Goal: Information Seeking & Learning: Learn about a topic

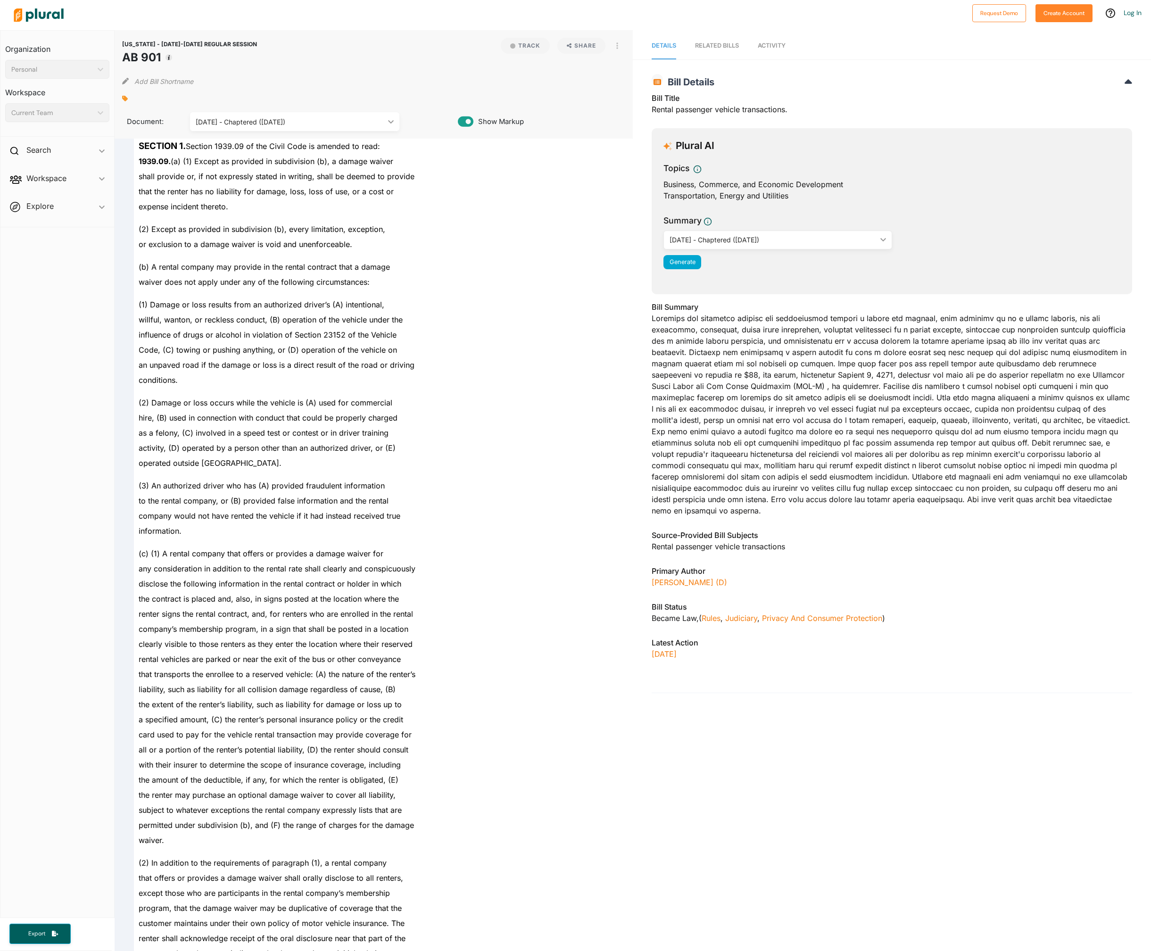
click at [306, 183] on div "shall provide or, if not expressly stated in writing, shall be deemed to provide" at bounding box center [378, 176] width 488 height 15
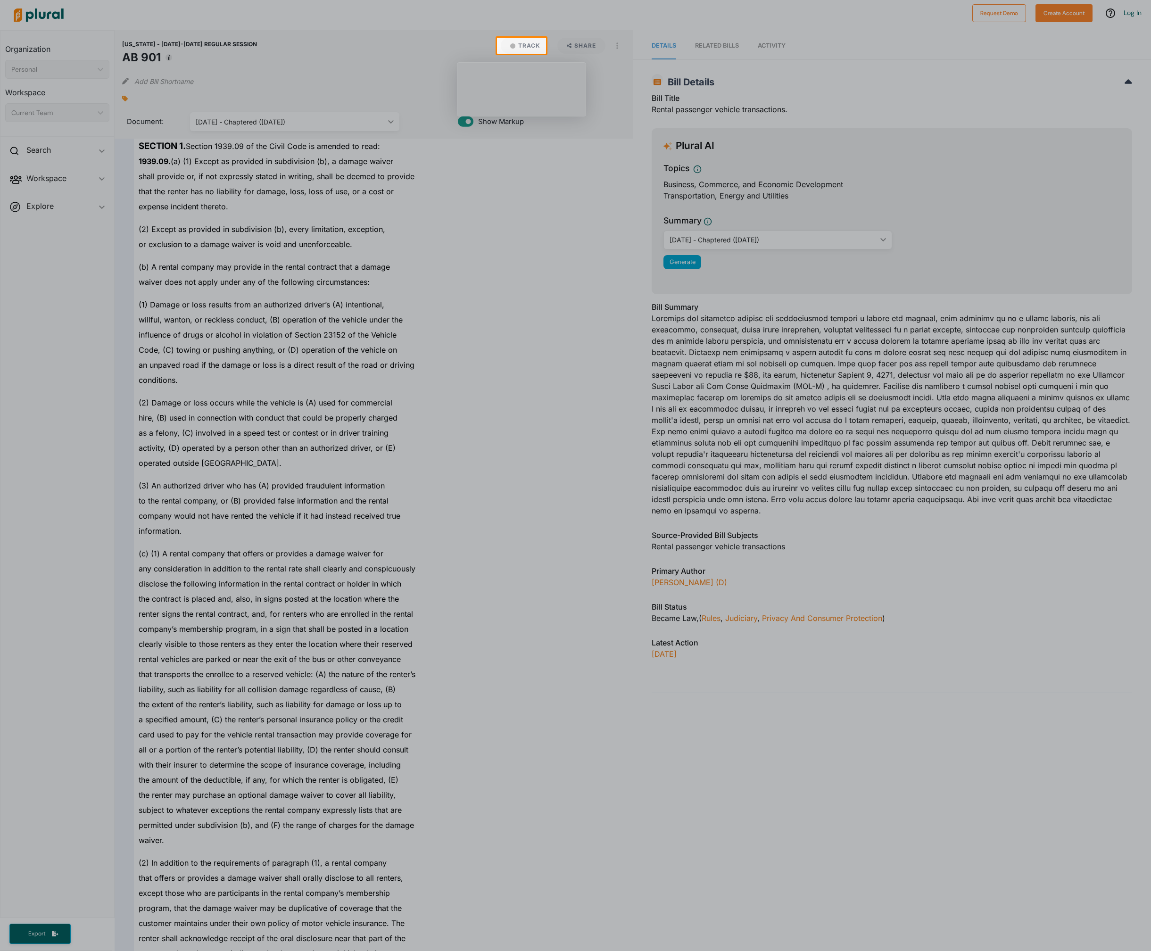
click at [662, 342] on div at bounding box center [575, 502] width 1151 height 897
drag, startPoint x: 849, startPoint y: 374, endPoint x: 1089, endPoint y: 391, distance: 240.5
click at [1089, 391] on div at bounding box center [575, 502] width 1151 height 897
drag, startPoint x: 913, startPoint y: 407, endPoint x: 918, endPoint y: 413, distance: 8.4
click at [918, 413] on div at bounding box center [575, 502] width 1151 height 897
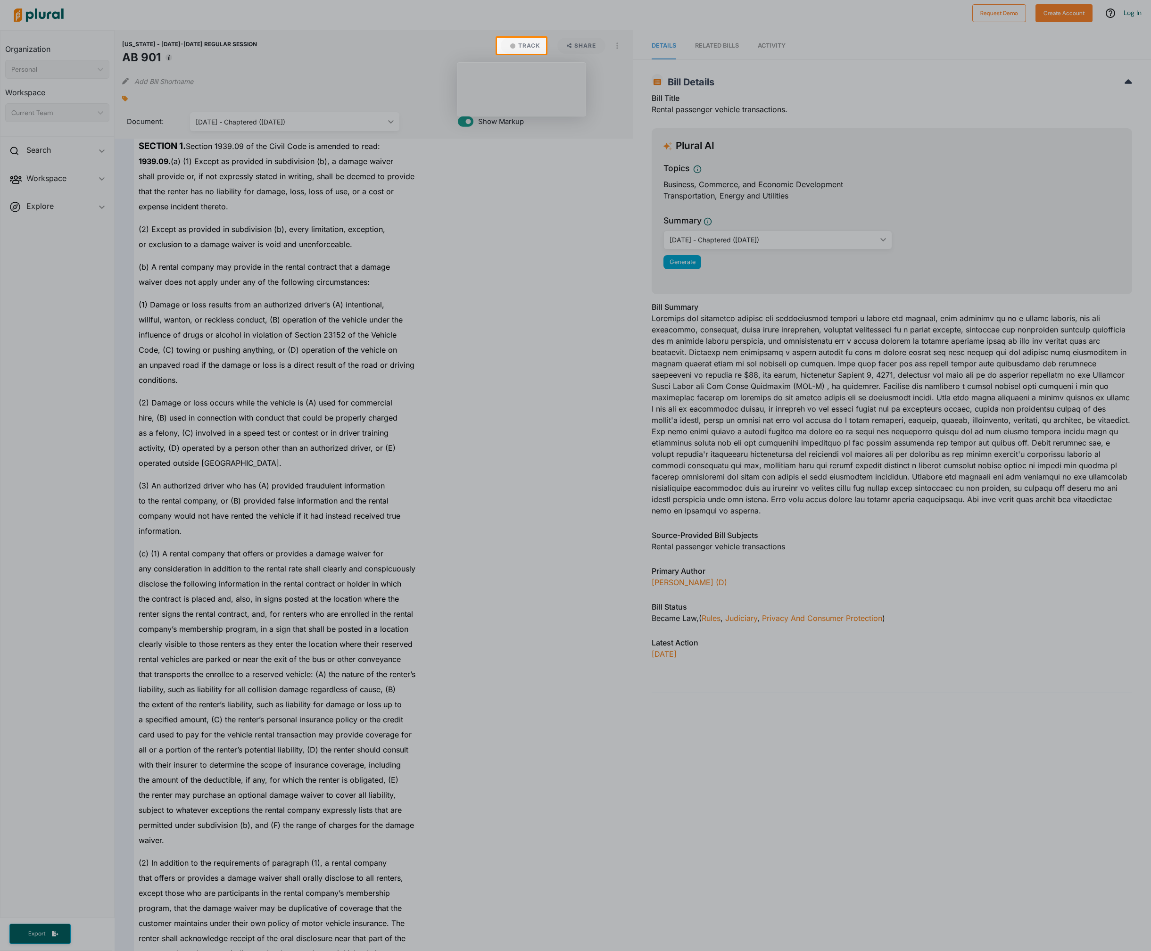
click at [915, 429] on div at bounding box center [575, 502] width 1151 height 897
click at [918, 419] on div at bounding box center [575, 502] width 1151 height 897
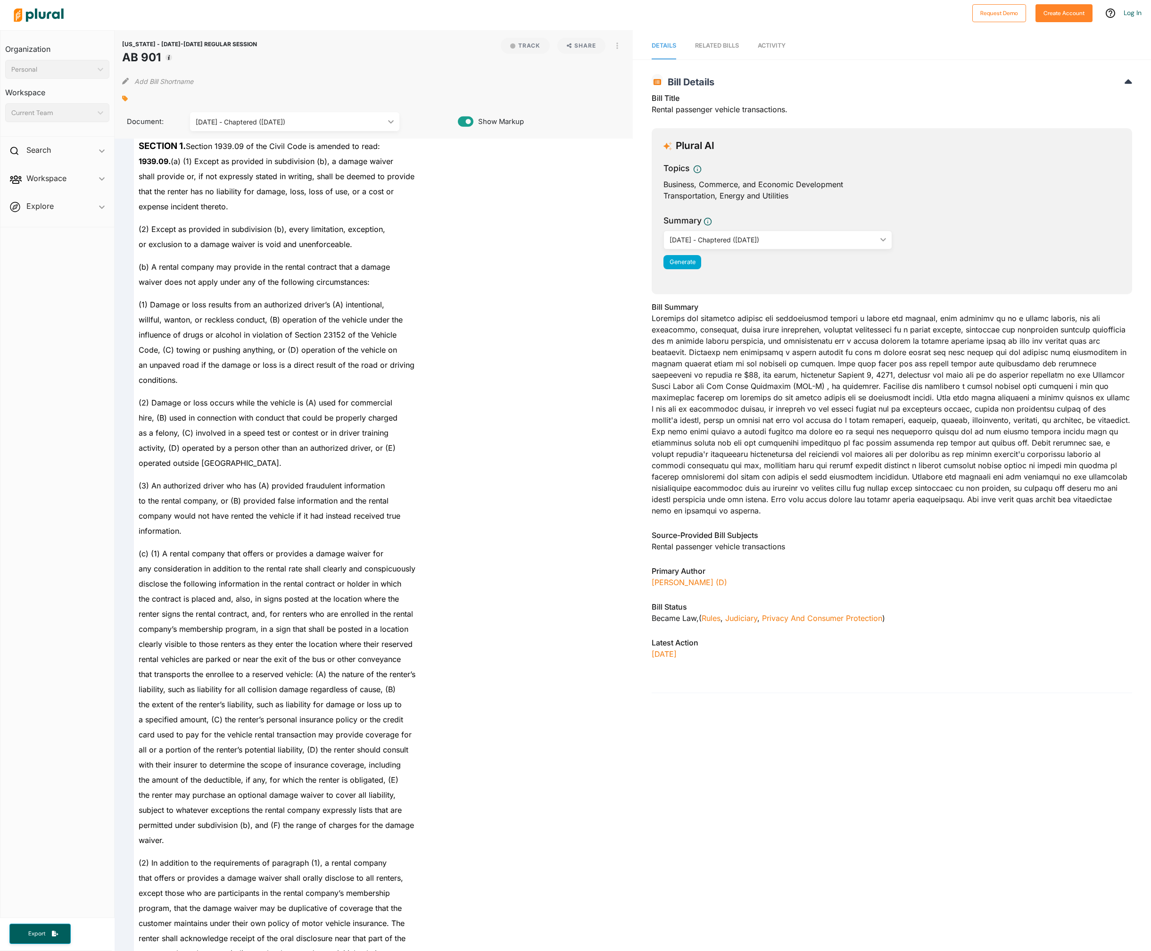
click at [935, 350] on div "Bill Summary" at bounding box center [891, 411] width 480 height 221
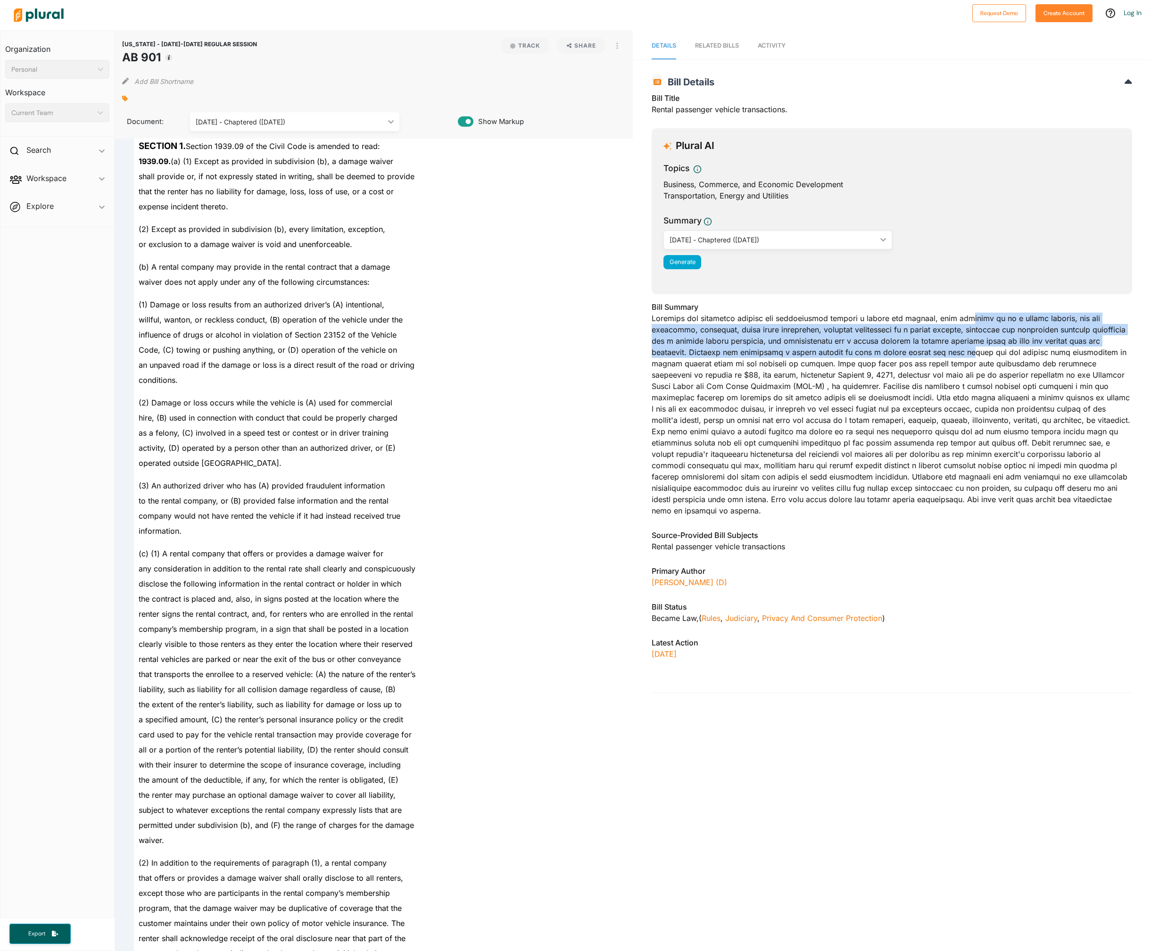
drag, startPoint x: 955, startPoint y: 321, endPoint x: 961, endPoint y: 355, distance: 33.9
click at [961, 355] on div "Bill Summary" at bounding box center [891, 411] width 480 height 221
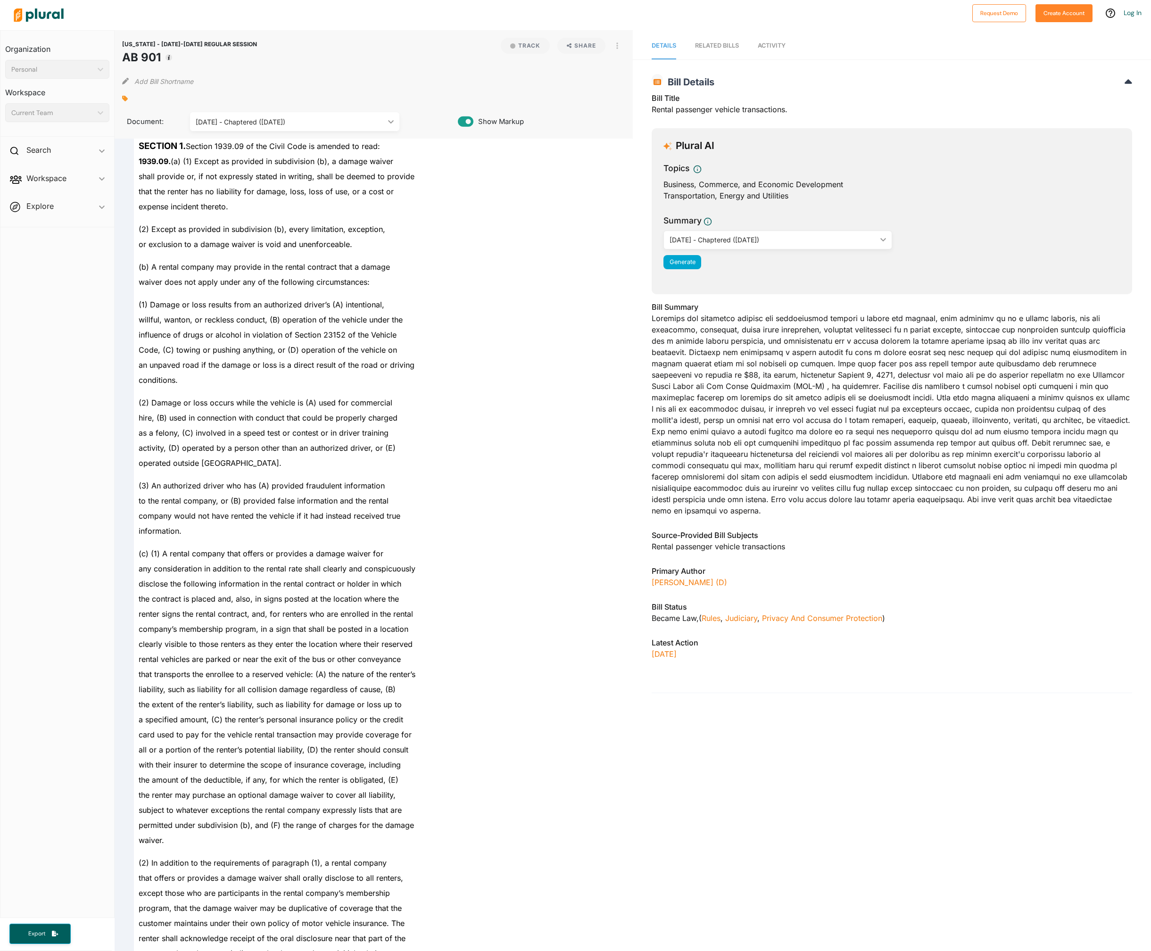
click at [779, 417] on div "Bill Summary" at bounding box center [891, 411] width 480 height 221
click at [867, 240] on div "[DATE] - Chaptered ([DATE])" at bounding box center [772, 240] width 206 height 10
click at [949, 245] on div "Summary [DATE] - Chaptered ([DATE]) ic_keyboard_arrow_down [DATE] - Introduced …" at bounding box center [891, 244] width 457 height 60
click at [874, 383] on div "Bill Summary" at bounding box center [891, 411] width 480 height 221
click at [926, 397] on div "Bill Summary" at bounding box center [891, 411] width 480 height 221
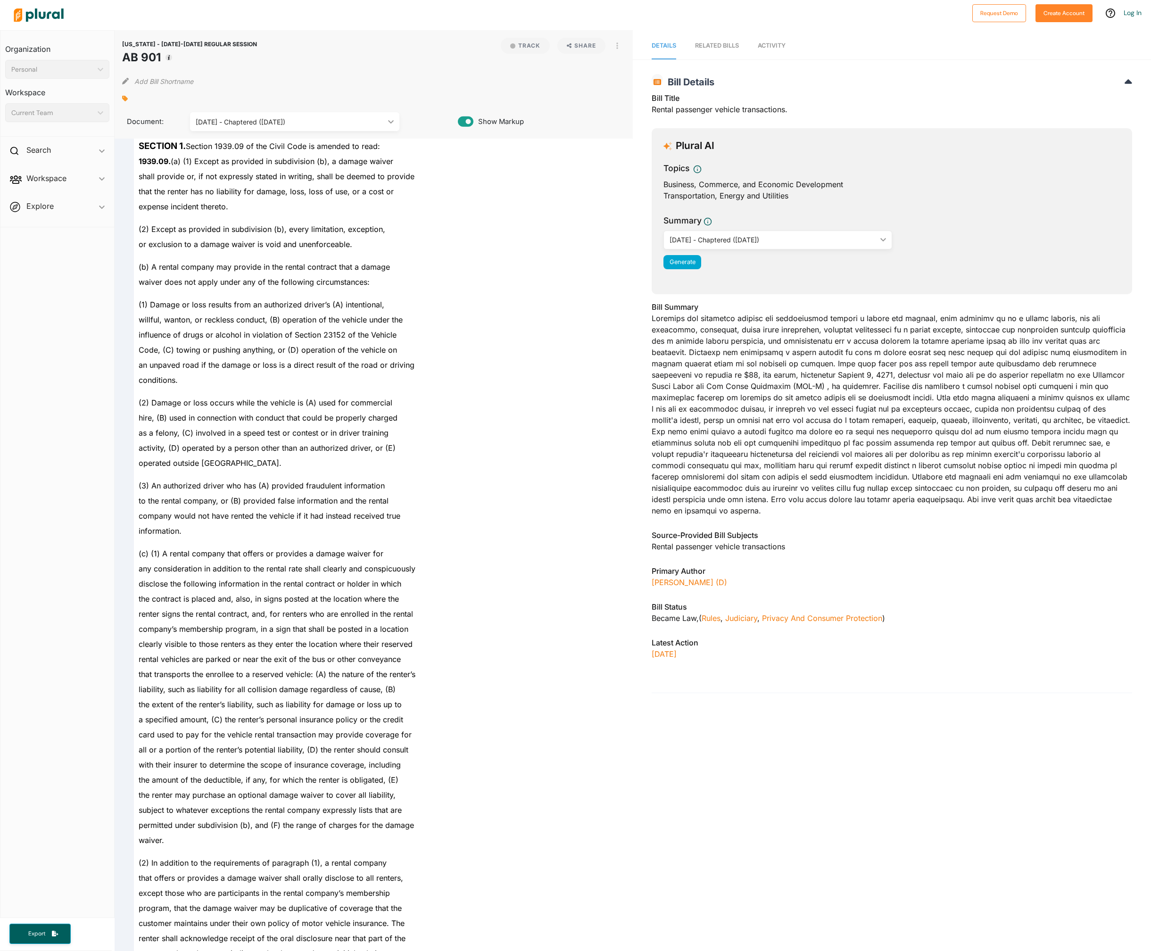
click at [981, 385] on div "Bill Summary" at bounding box center [891, 411] width 480 height 221
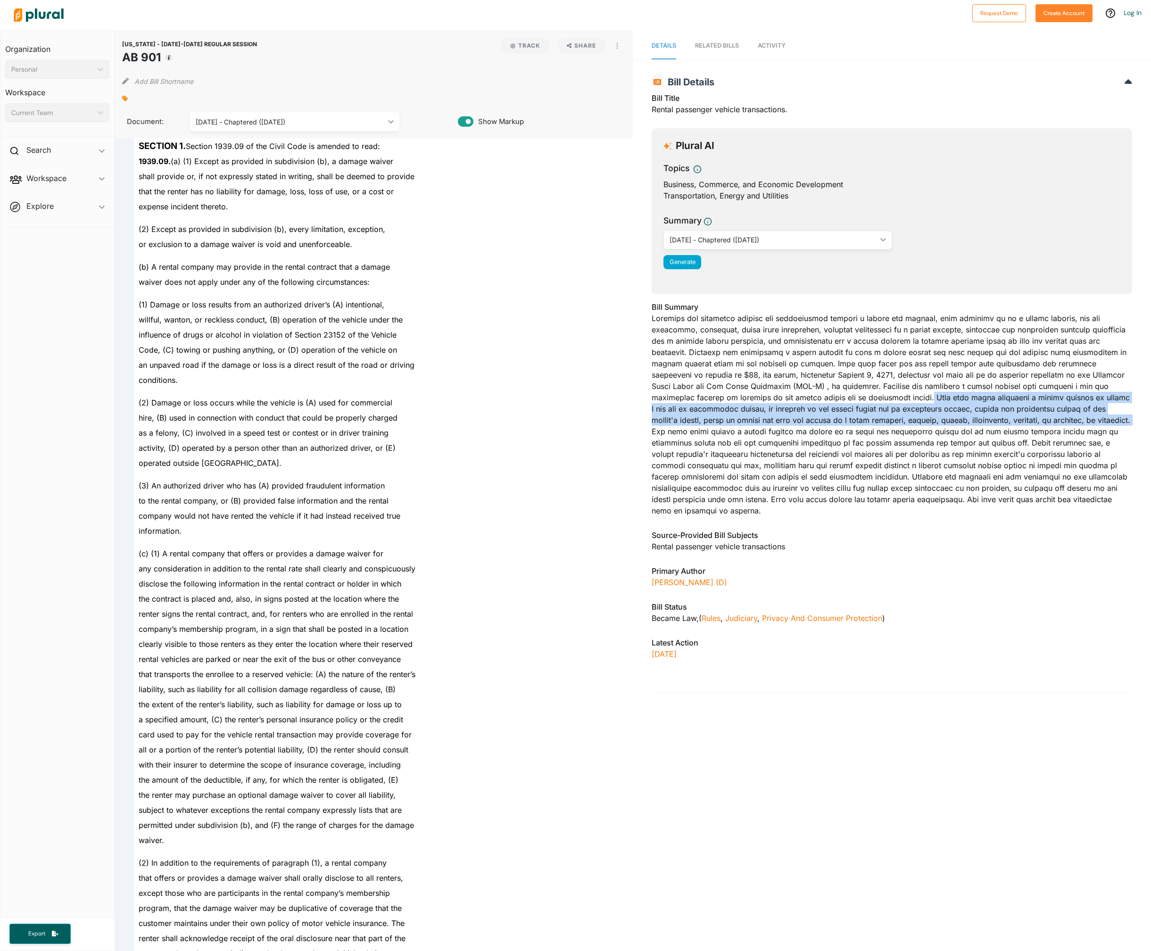
drag, startPoint x: 868, startPoint y: 397, endPoint x: 1051, endPoint y: 417, distance: 184.0
click at [1051, 417] on div "Bill Summary" at bounding box center [891, 411] width 480 height 221
